Goal: Register for event/course

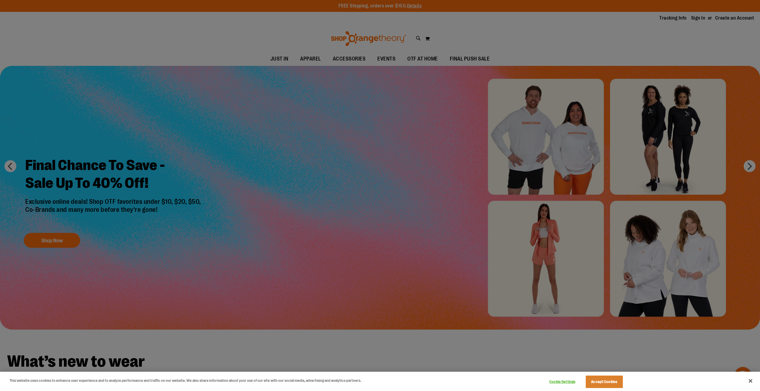
click at [512, 52] on div at bounding box center [380, 195] width 760 height 391
click at [751, 380] on button "Close" at bounding box center [750, 380] width 13 height 13
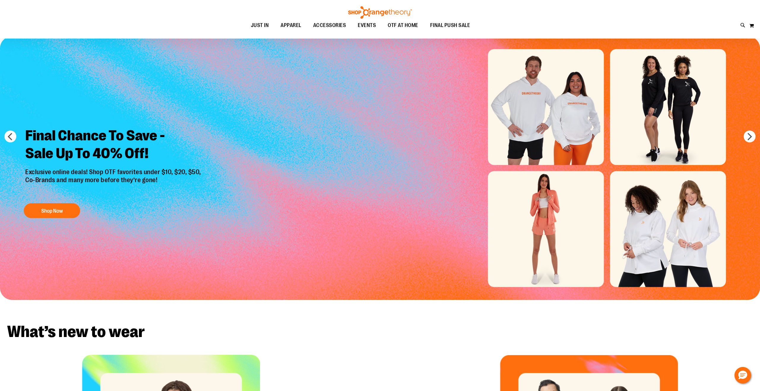
scroll to position [34, 0]
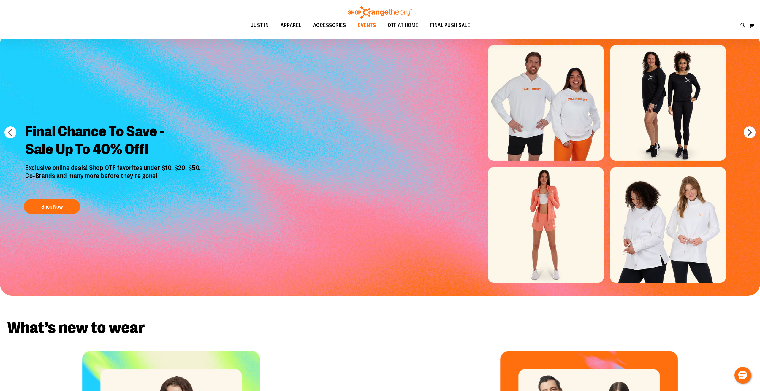
click at [369, 27] on span "EVENTS" at bounding box center [367, 25] width 18 height 13
click at [369, 25] on span "EVENTS" at bounding box center [367, 25] width 18 height 13
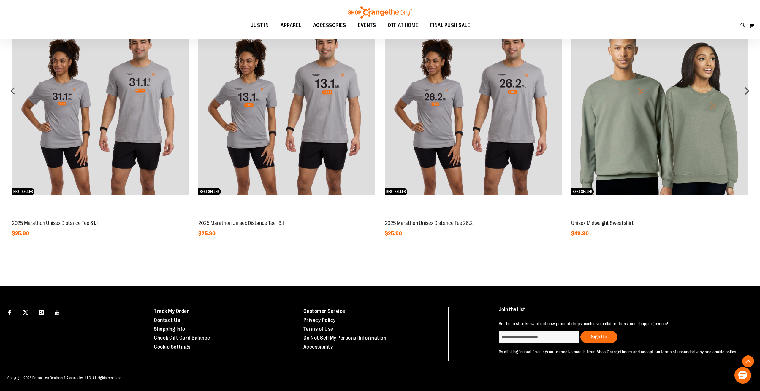
scroll to position [203, 0]
